Goal: Check status: Check status

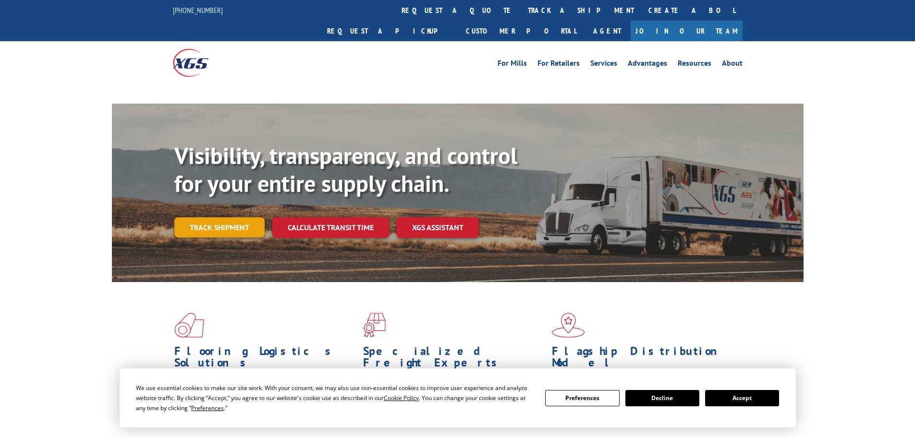
click at [218, 217] on link "Track shipment" at bounding box center [219, 227] width 90 height 20
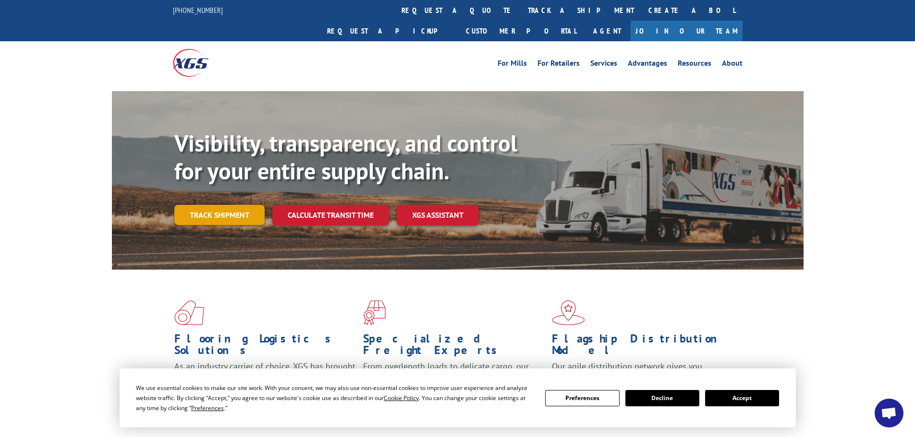
click at [226, 205] on link "Track shipment" at bounding box center [219, 215] width 90 height 20
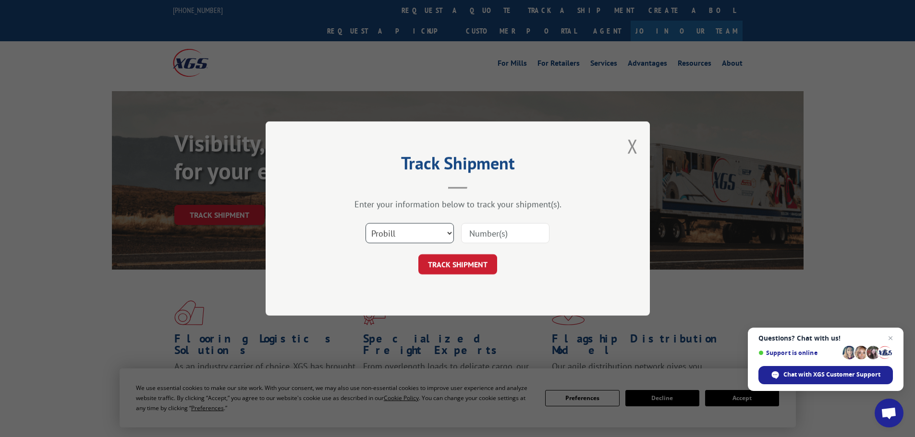
click at [417, 234] on select "Select category... Probill BOL PO" at bounding box center [409, 233] width 88 height 20
select select "bol"
click at [365, 223] on select "Select category... Probill BOL PO" at bounding box center [409, 233] width 88 height 20
click at [491, 234] on input at bounding box center [505, 233] width 88 height 20
paste input "330838961"
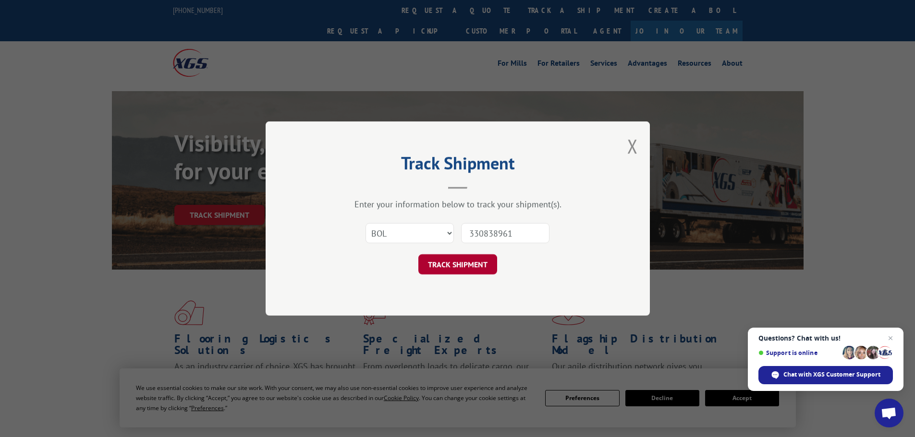
type input "330838961"
click at [460, 270] on button "TRACK SHIPMENT" at bounding box center [457, 264] width 79 height 20
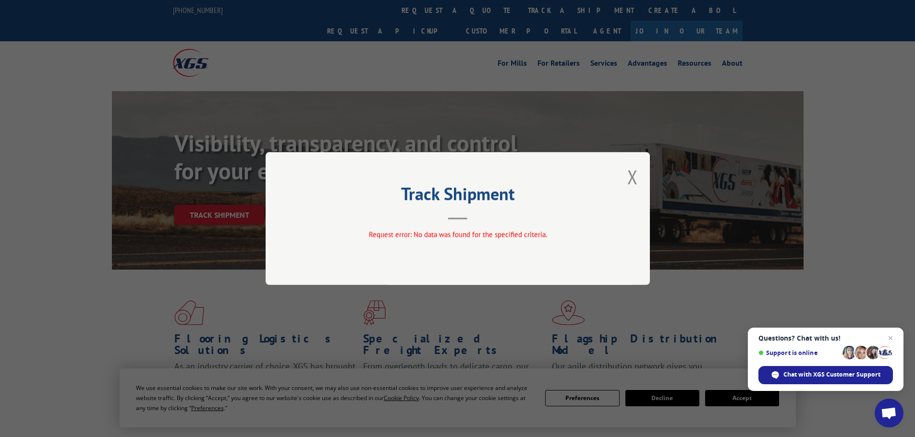
click at [631, 180] on button "Close modal" at bounding box center [632, 176] width 11 height 25
